Goal: Information Seeking & Learning: Learn about a topic

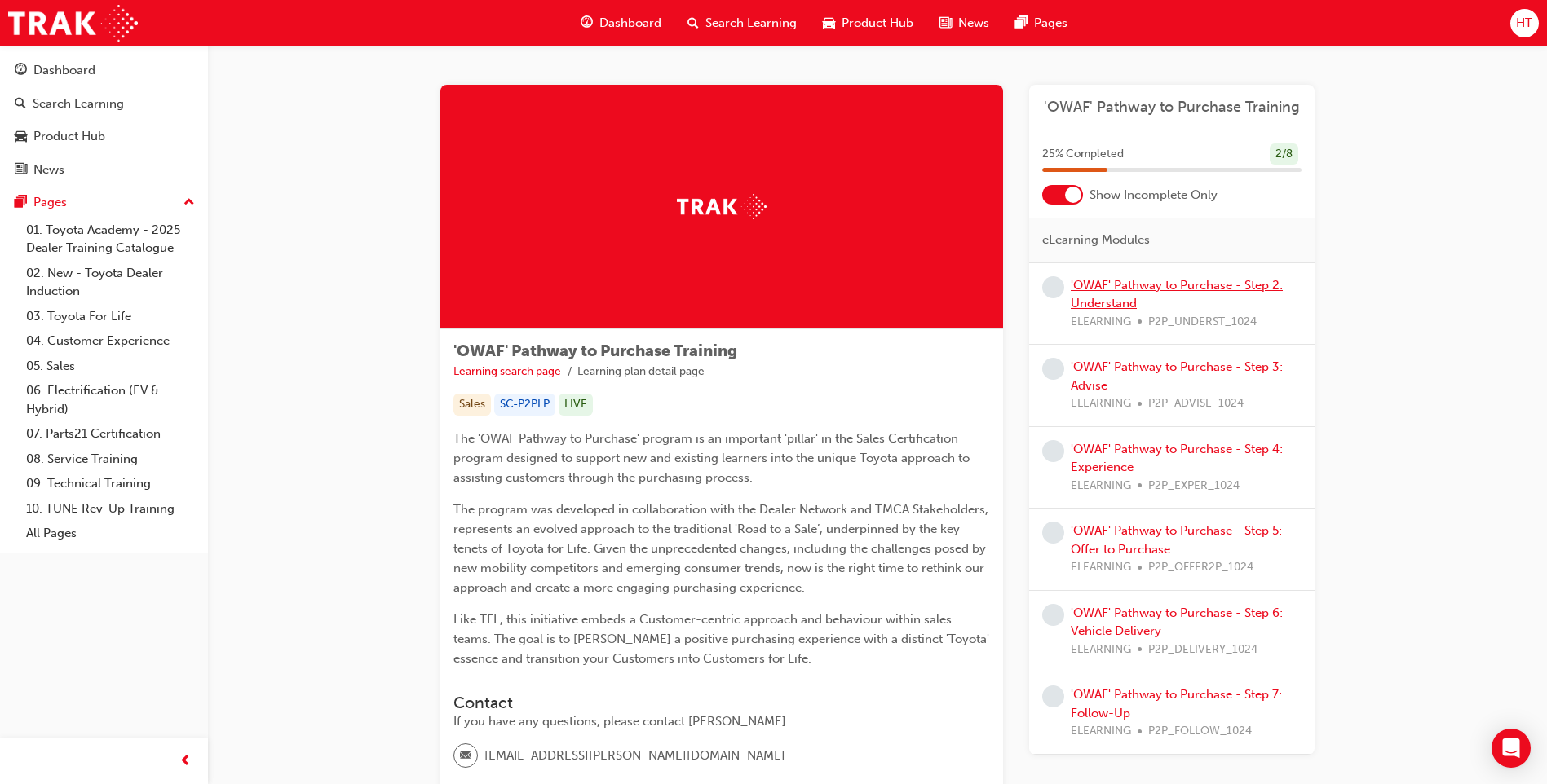
click at [1147, 285] on link "'OWAF' Pathway to Purchase - Step 2: Understand" at bounding box center [1176, 295] width 212 height 34
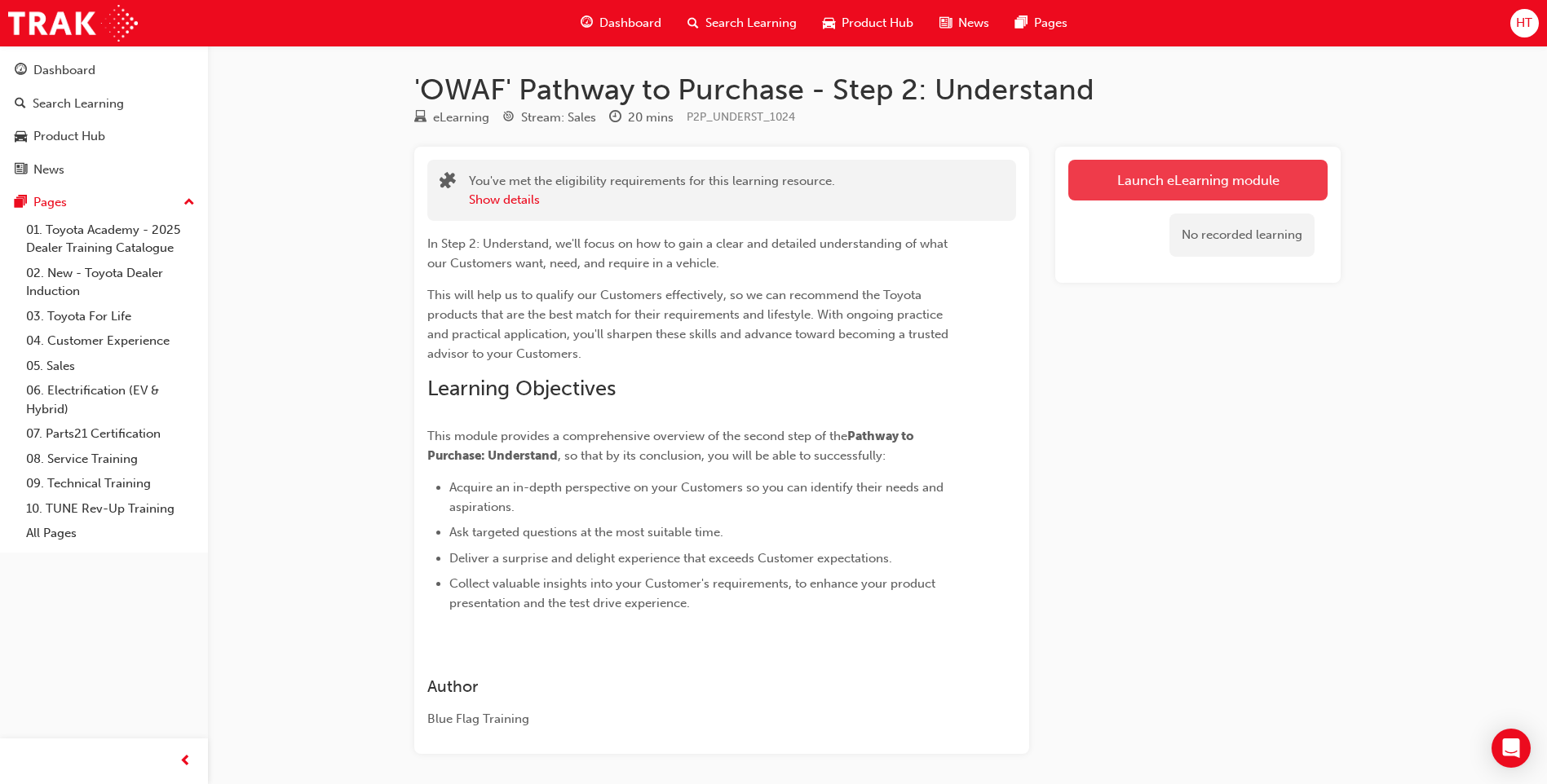
click at [1169, 181] on link "Launch eLearning module" at bounding box center [1198, 180] width 259 height 40
